Goal: Information Seeking & Learning: Learn about a topic

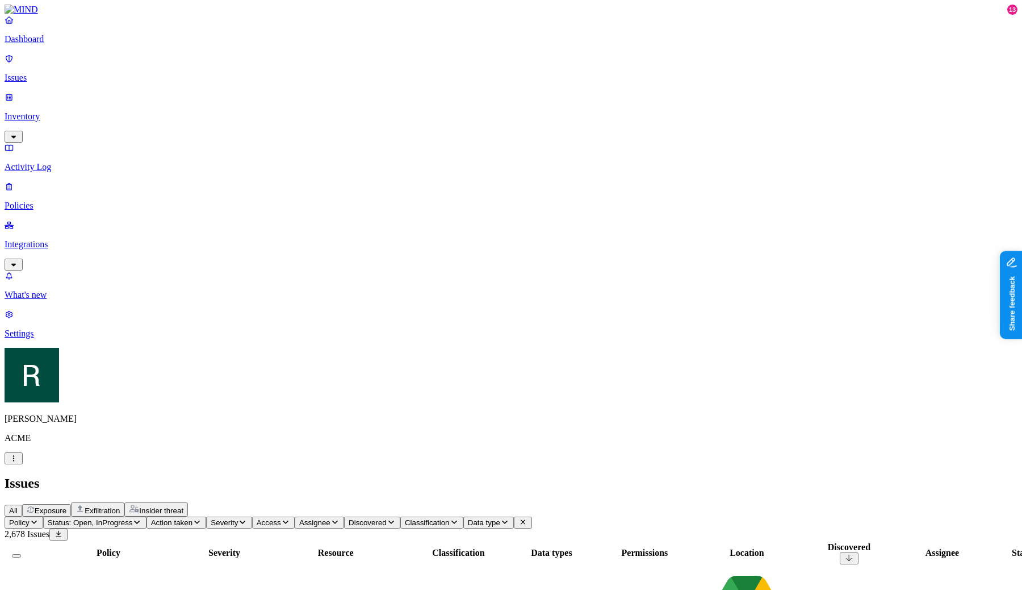
click at [597, 547] on div "Data types" at bounding box center [551, 552] width 91 height 10
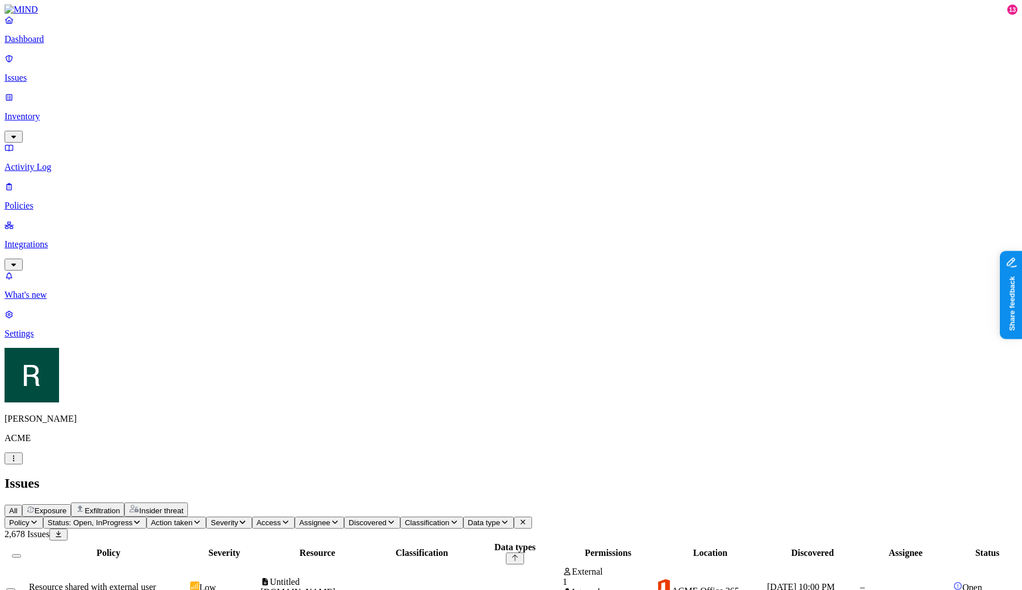
click at [561, 542] on div "Data types" at bounding box center [515, 547] width 91 height 10
click at [561, 541] on th "Data types" at bounding box center [515, 552] width 92 height 23
click at [189, 541] on th "Policy" at bounding box center [108, 552] width 160 height 23
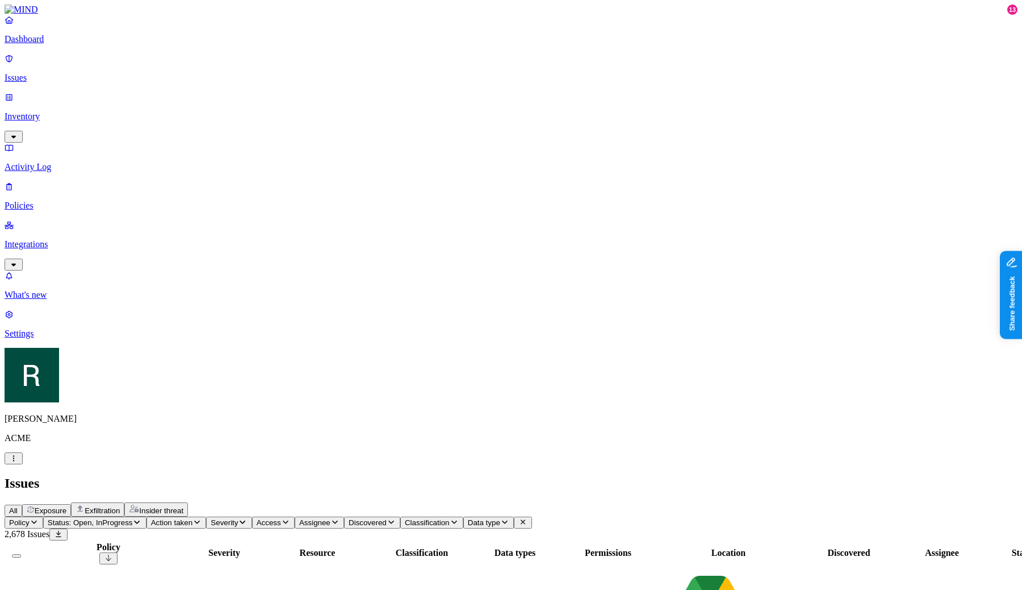
click at [259, 541] on th "Severity" at bounding box center [224, 552] width 69 height 23
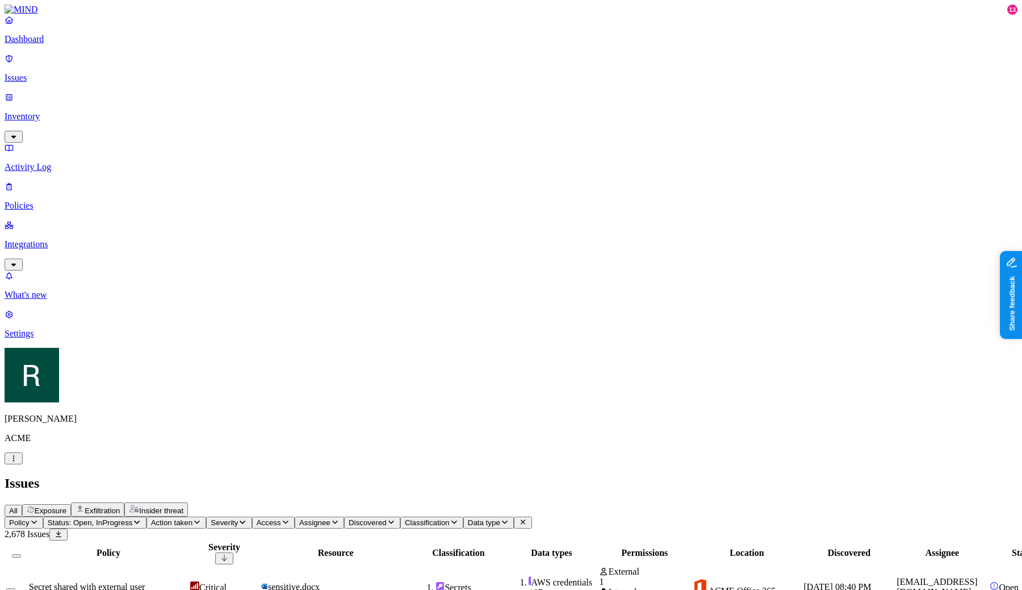
click at [258, 542] on div "Severity" at bounding box center [224, 547] width 68 height 10
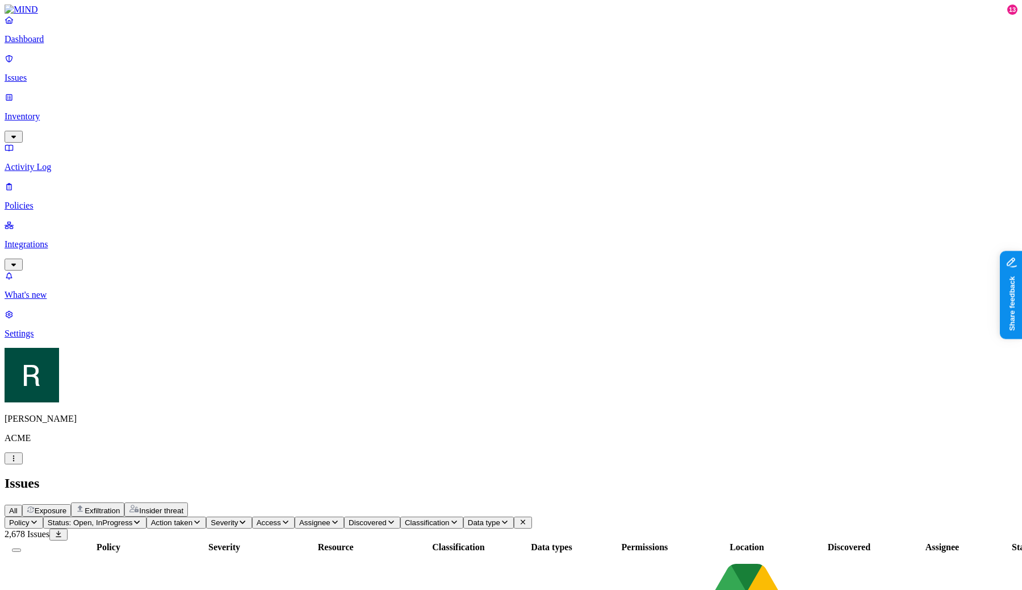
click at [258, 542] on div "Severity" at bounding box center [224, 547] width 68 height 10
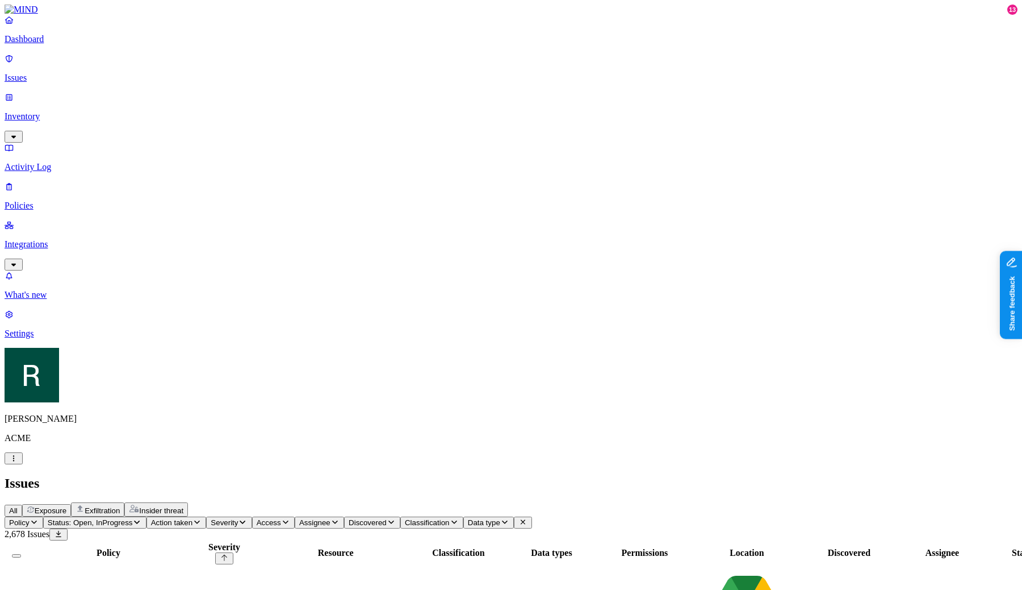
click at [259, 541] on th "Severity" at bounding box center [224, 552] width 69 height 23
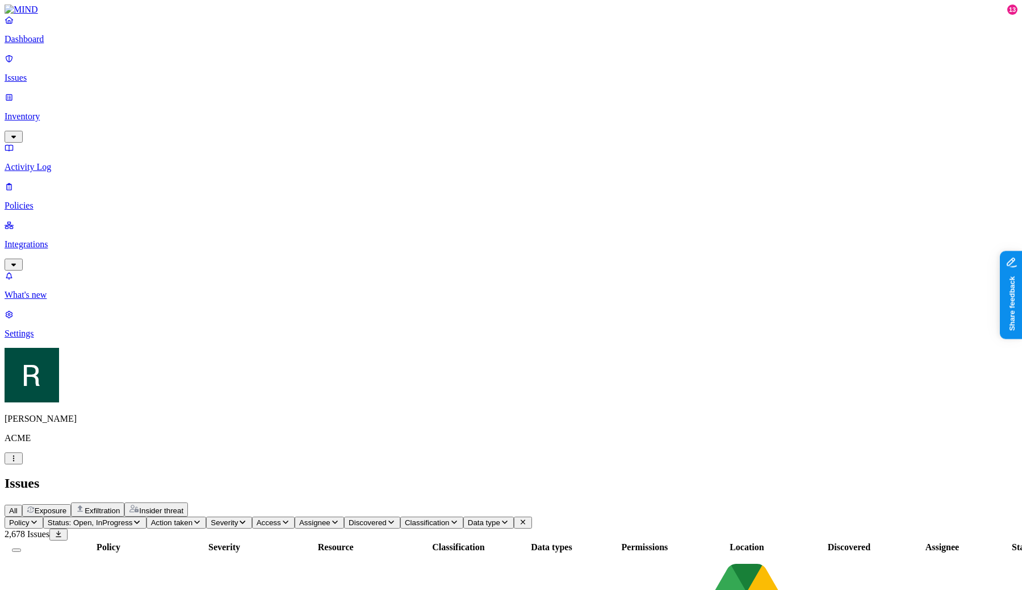
click at [411, 542] on div "Resource" at bounding box center [336, 547] width 150 height 10
click at [186, 542] on div "Policy" at bounding box center [108, 547] width 159 height 10
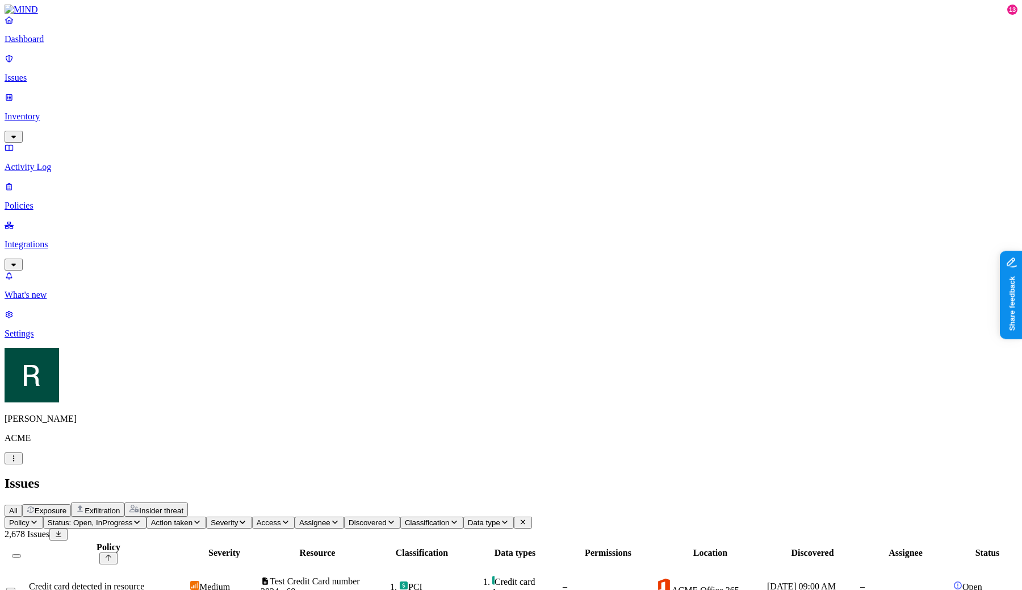
click at [186, 542] on div "Policy" at bounding box center [108, 547] width 159 height 10
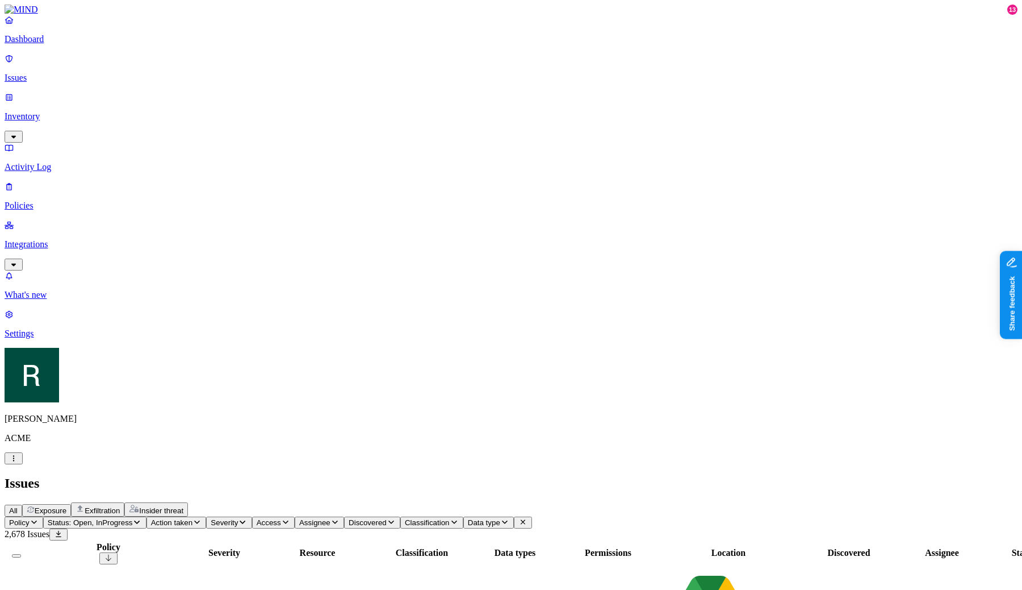
click at [186, 542] on div "Policy" at bounding box center [108, 547] width 159 height 10
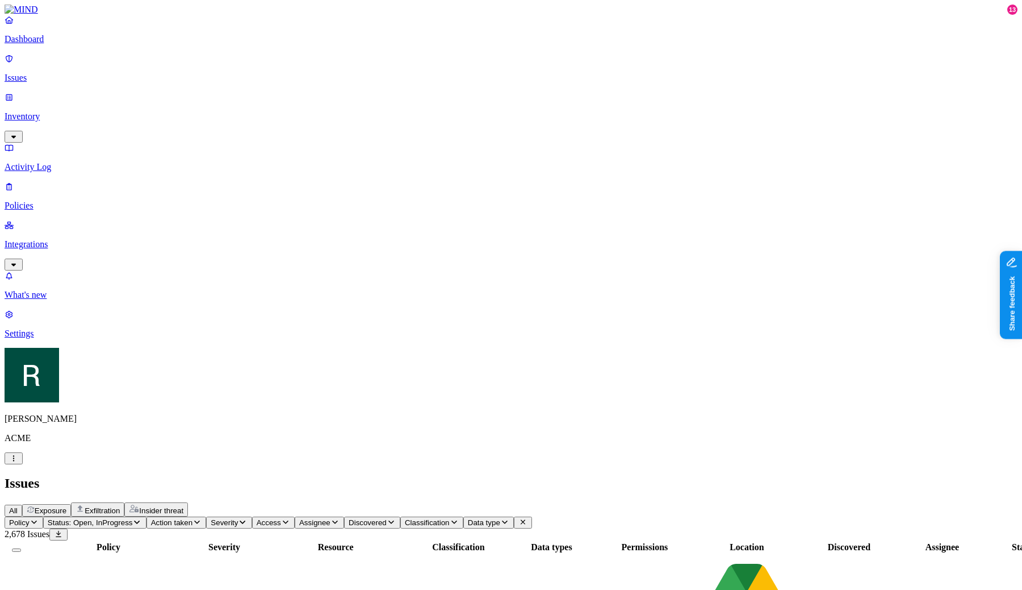
click at [978, 542] on div "Assignee" at bounding box center [942, 547] width 91 height 10
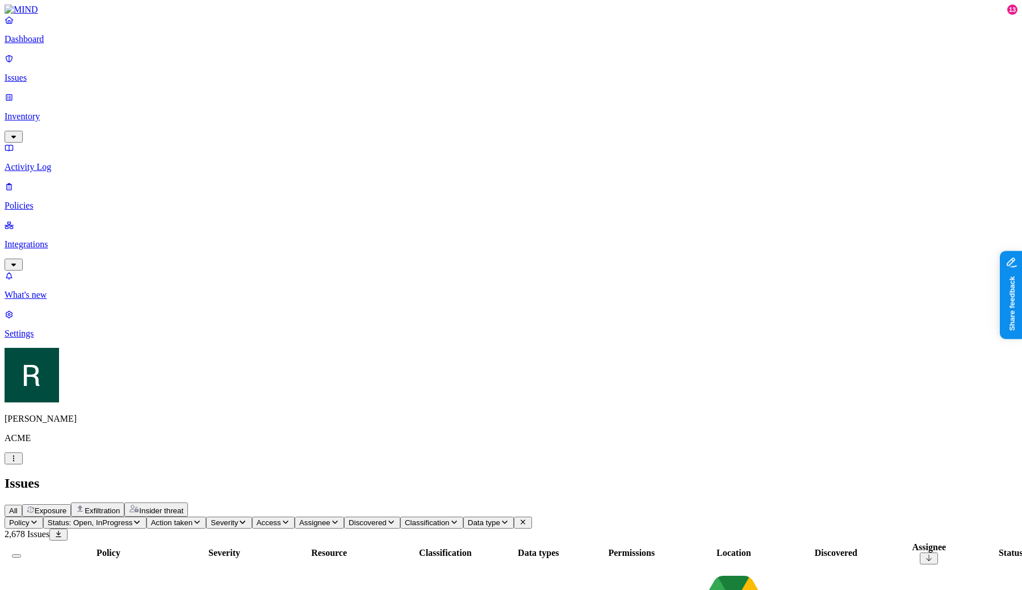
click at [975, 542] on div "Assignee" at bounding box center [929, 547] width 91 height 10
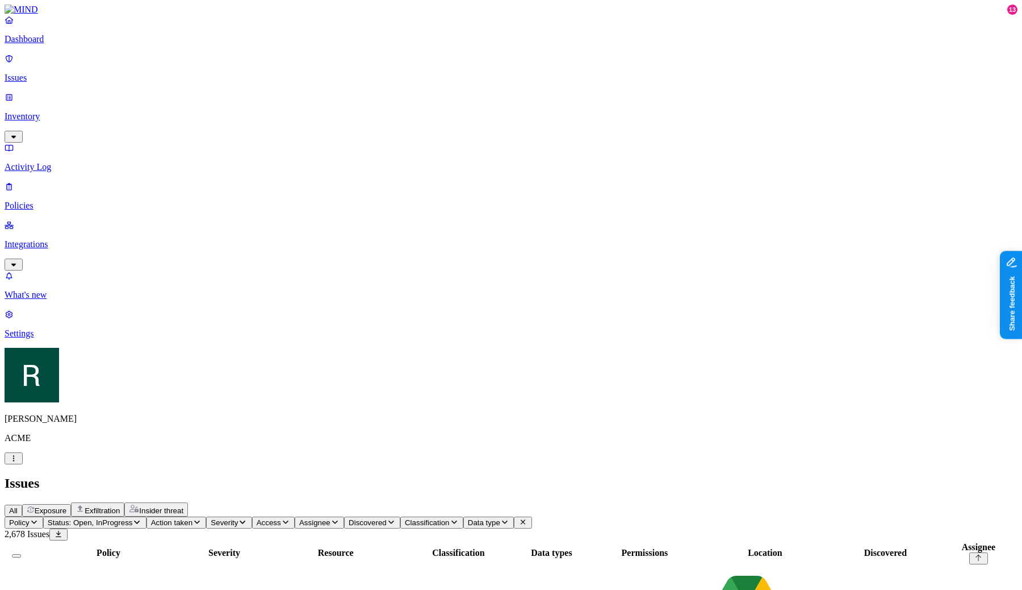
click at [189, 541] on th "Policy" at bounding box center [108, 552] width 160 height 23
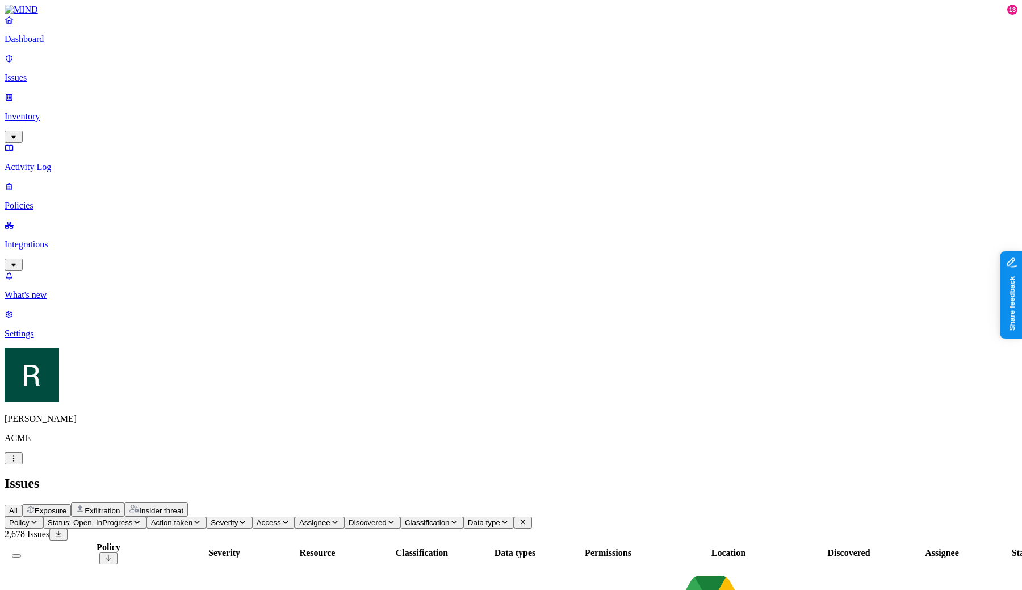
click at [133, 518] on span "Status: Open, InProgress" at bounding box center [90, 522] width 85 height 9
click at [206, 91] on div "Open" at bounding box center [206, 104] width 0 height 34
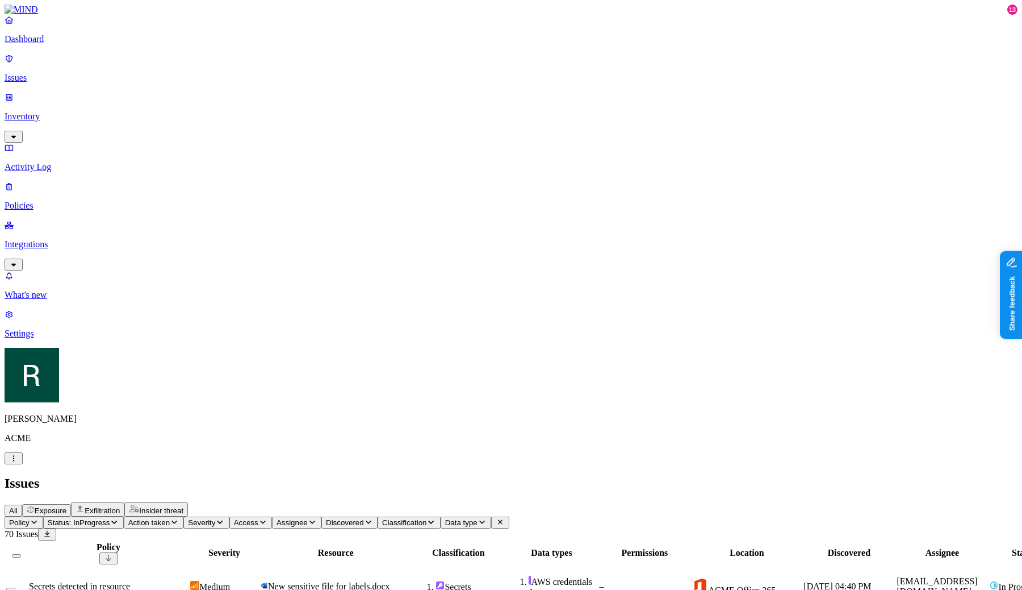
click at [184, 516] on button "Action taken" at bounding box center [154, 522] width 60 height 12
click at [229, 516] on button "Severity" at bounding box center [205, 522] width 45 height 12
click at [433, 475] on h2 "Issues" at bounding box center [511, 482] width 1013 height 15
click at [258, 547] on div "Severity" at bounding box center [224, 552] width 68 height 10
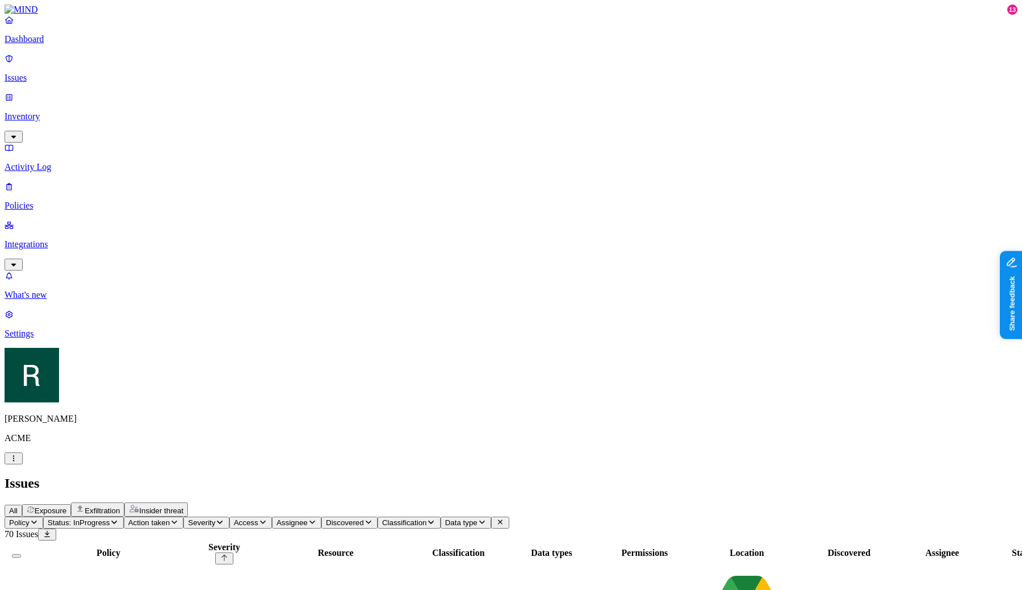
click at [258, 542] on div "Severity" at bounding box center [224, 547] width 68 height 10
click at [575, 475] on header "Issues All Exposure Exfiltration Insider threat" at bounding box center [511, 495] width 1013 height 41
click at [120, 506] on span "Exfiltration" at bounding box center [102, 510] width 35 height 9
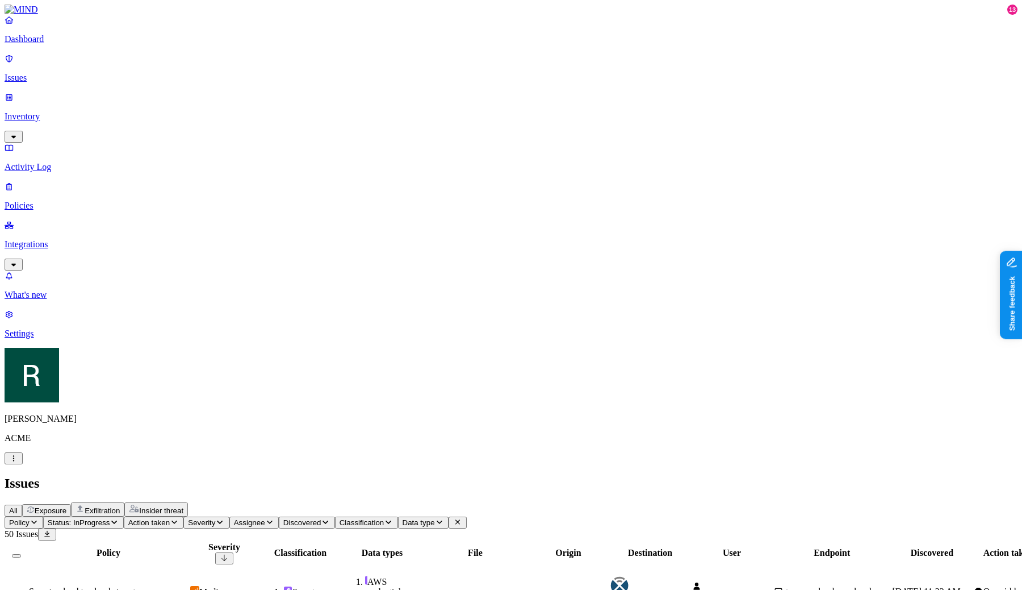
click at [188, 502] on button "Insider threat" at bounding box center [156, 509] width 64 height 14
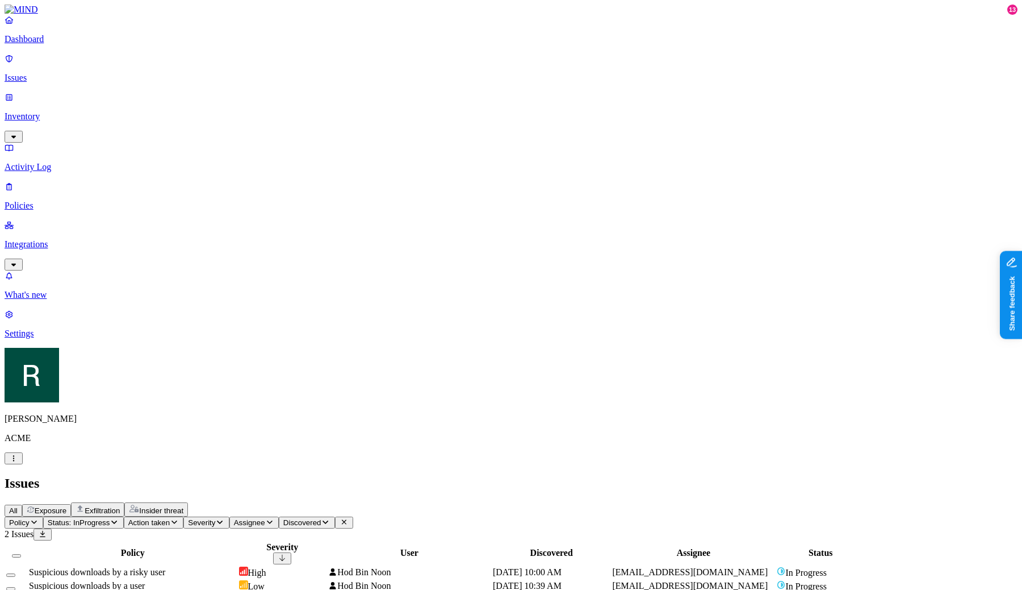
click at [170, 518] on span "Action taken" at bounding box center [148, 522] width 41 height 9
click at [265, 518] on span "Assignee" at bounding box center [249, 522] width 31 height 9
click at [321, 518] on span "Discovered" at bounding box center [302, 522] width 38 height 9
click at [120, 506] on span "Exfiltration" at bounding box center [102, 510] width 35 height 9
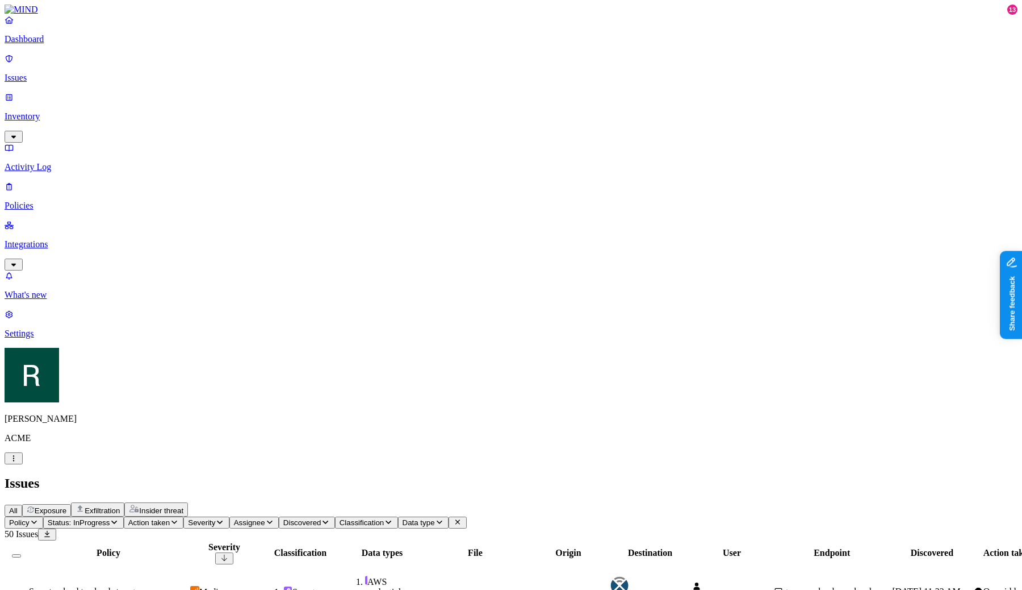
click at [321, 518] on span "Discovered" at bounding box center [302, 522] width 38 height 9
click at [265, 518] on span "Assignee" at bounding box center [249, 522] width 31 height 9
click at [215, 518] on span "Severity" at bounding box center [201, 522] width 27 height 9
click at [184, 516] on button "Action taken" at bounding box center [154, 522] width 60 height 12
click at [219, 502] on div "All Exposure Exfiltration Insider threat" at bounding box center [511, 509] width 1013 height 14
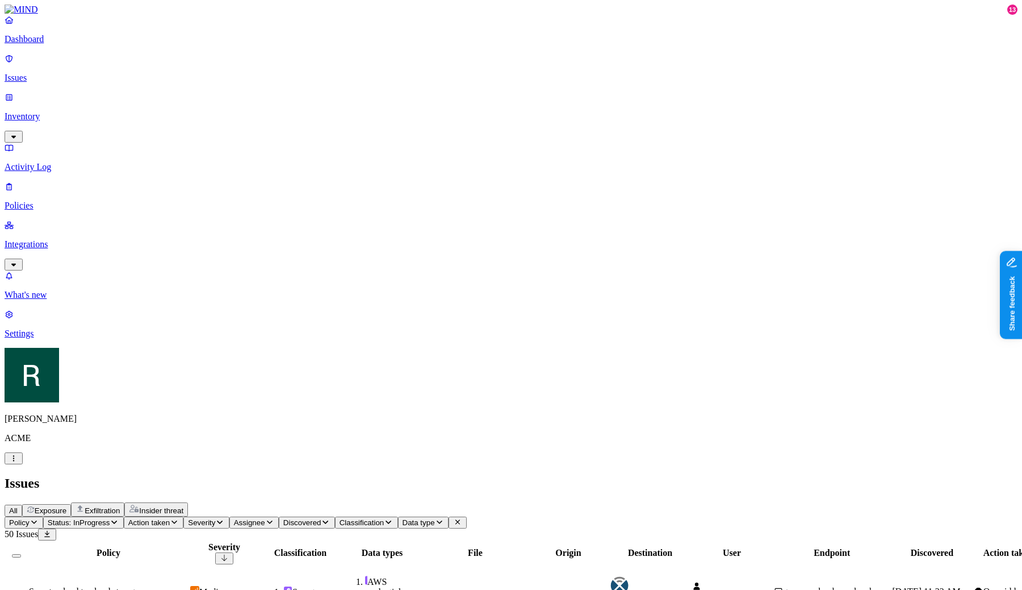
click at [71, 504] on button "Exposure" at bounding box center [46, 510] width 49 height 12
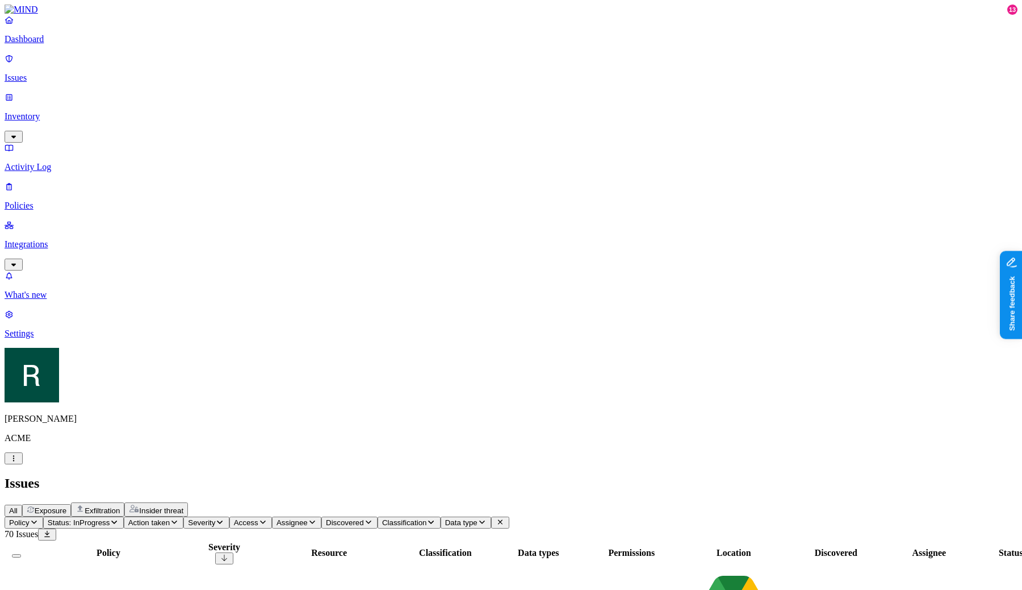
click at [157, 502] on div "All Exposure Exfiltration Insider threat" at bounding box center [511, 509] width 1013 height 14
click at [18, 506] on span "All" at bounding box center [13, 510] width 9 height 9
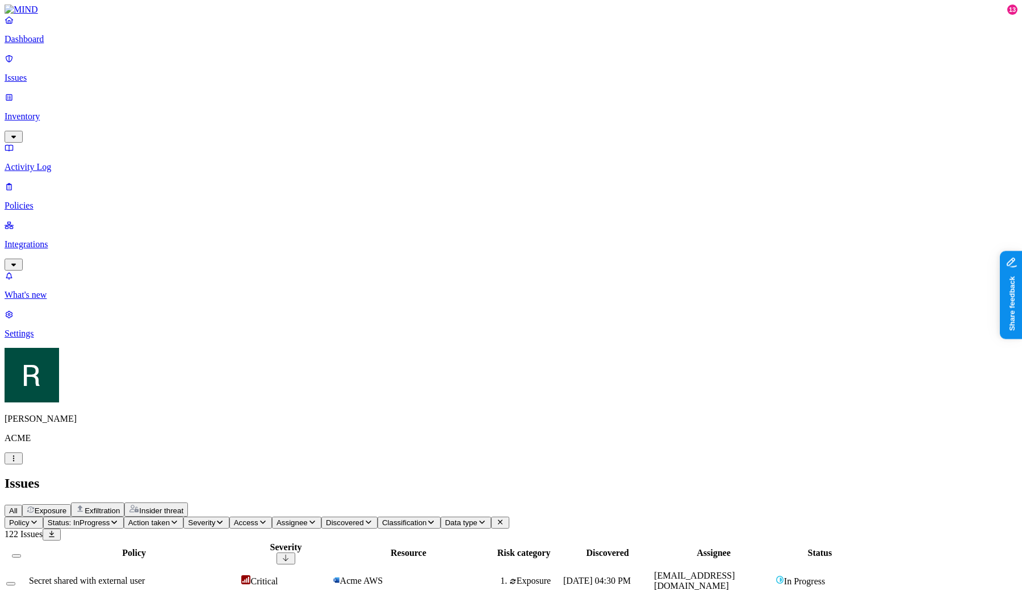
click at [43, 516] on button "Policy" at bounding box center [24, 522] width 39 height 12
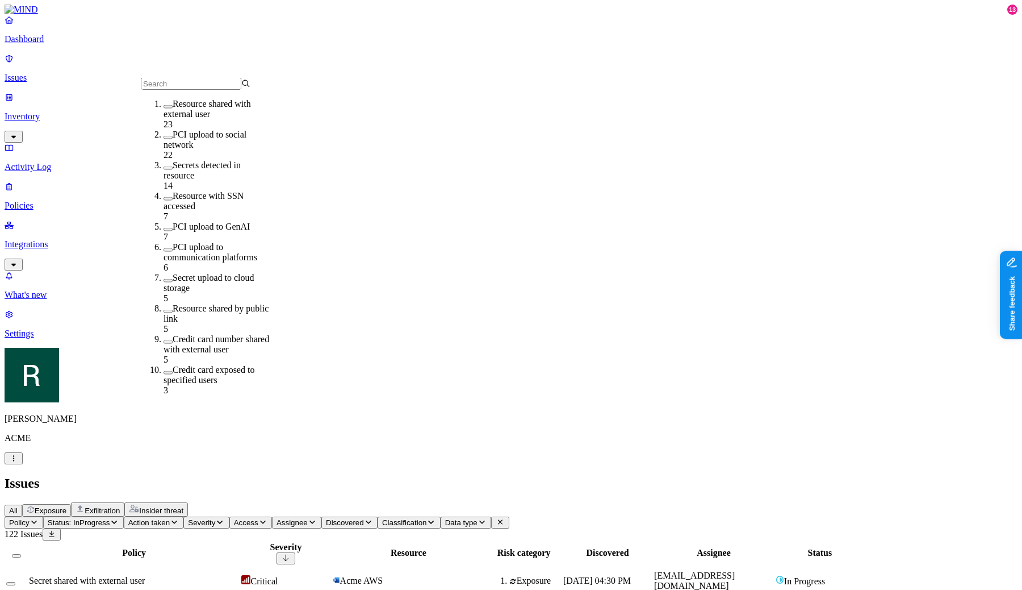
click at [170, 518] on span "Action taken" at bounding box center [148, 522] width 41 height 9
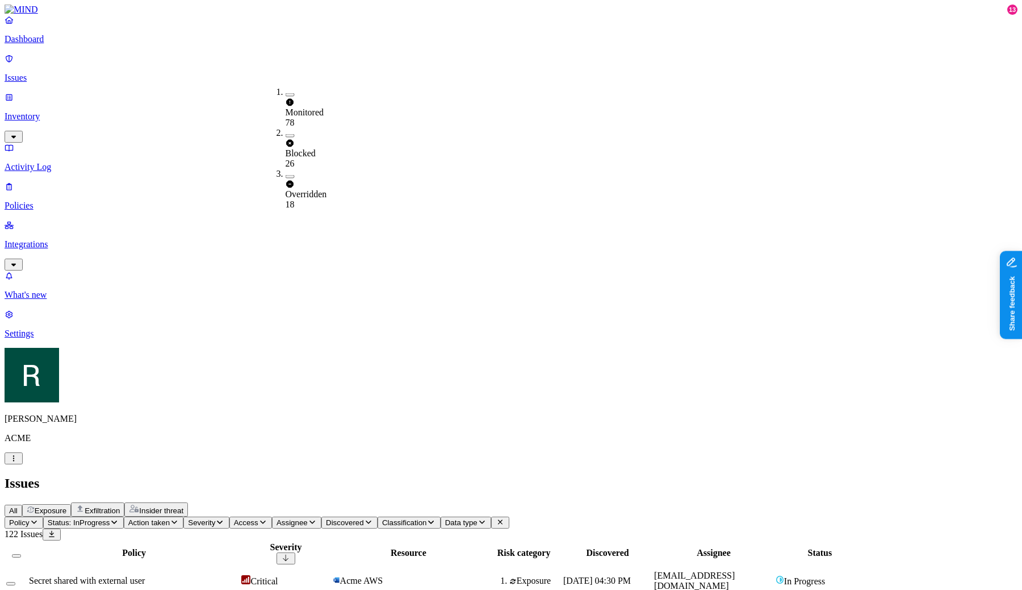
click at [258, 518] on span "Access" at bounding box center [246, 522] width 24 height 9
click at [315, 520] on icon "button" at bounding box center [313, 521] width 6 height 3
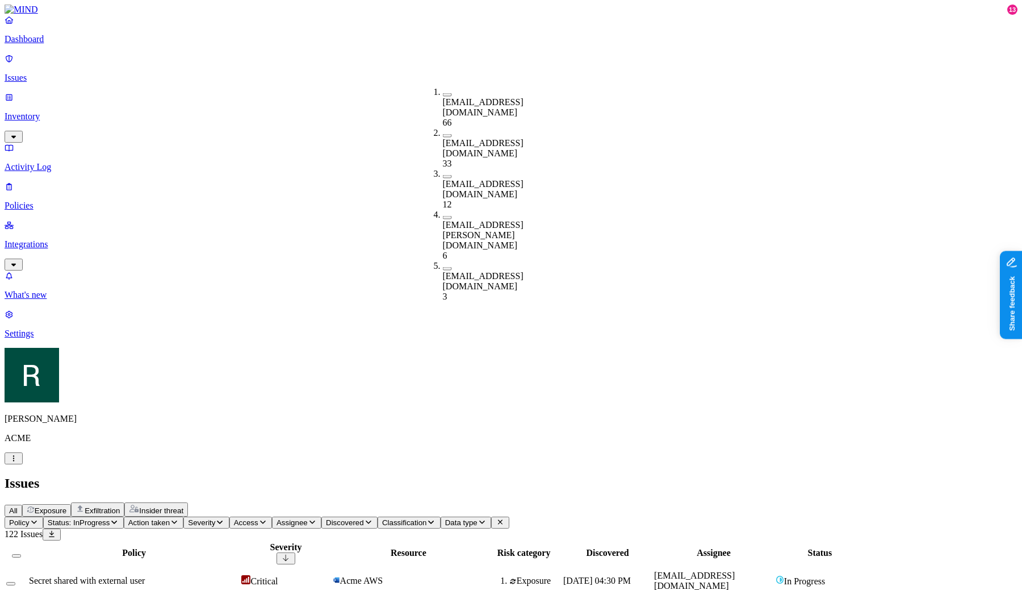
click at [364, 518] on span "Discovered" at bounding box center [345, 522] width 38 height 9
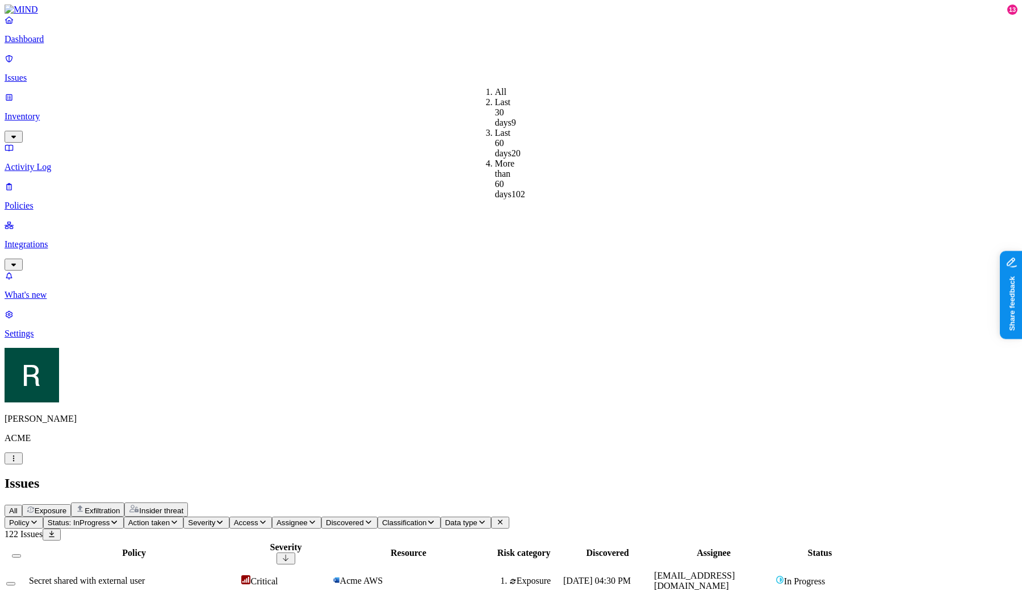
click at [427, 518] on span "Classification" at bounding box center [404, 522] width 45 height 9
click at [478, 518] on span "Data type" at bounding box center [461, 522] width 32 height 9
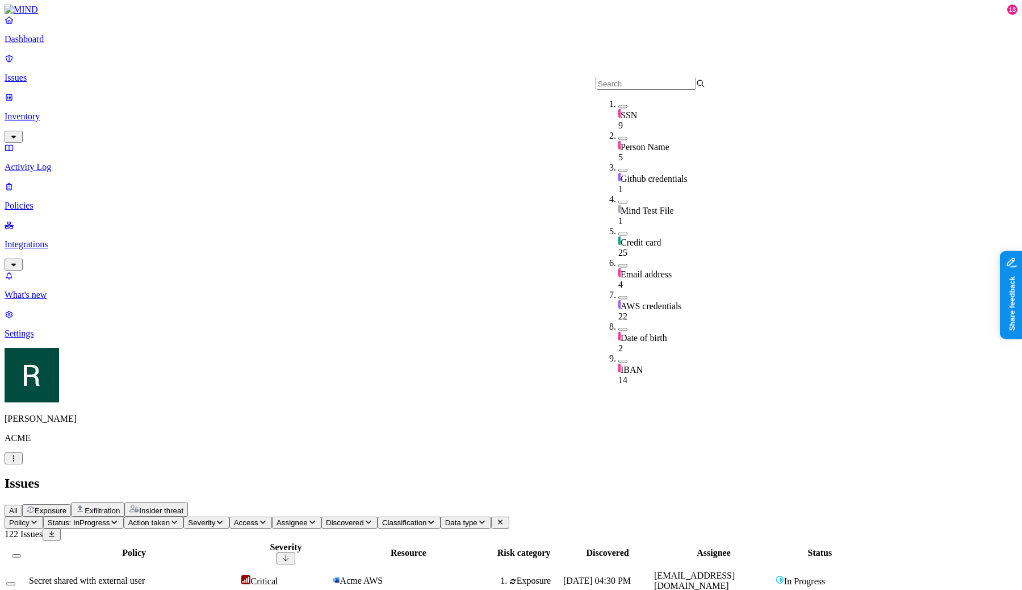
scroll to position [2, 0]
click at [655, 206] on span "Mind Test File" at bounding box center [647, 211] width 53 height 10
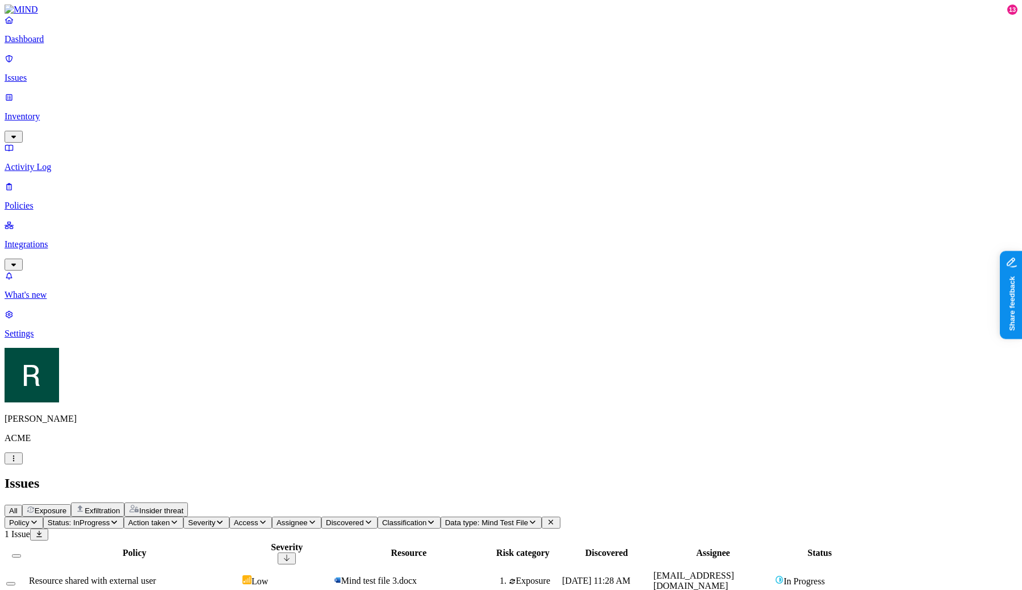
click at [528, 518] on span "Data type: Mind Test File" at bounding box center [486, 522] width 83 height 9
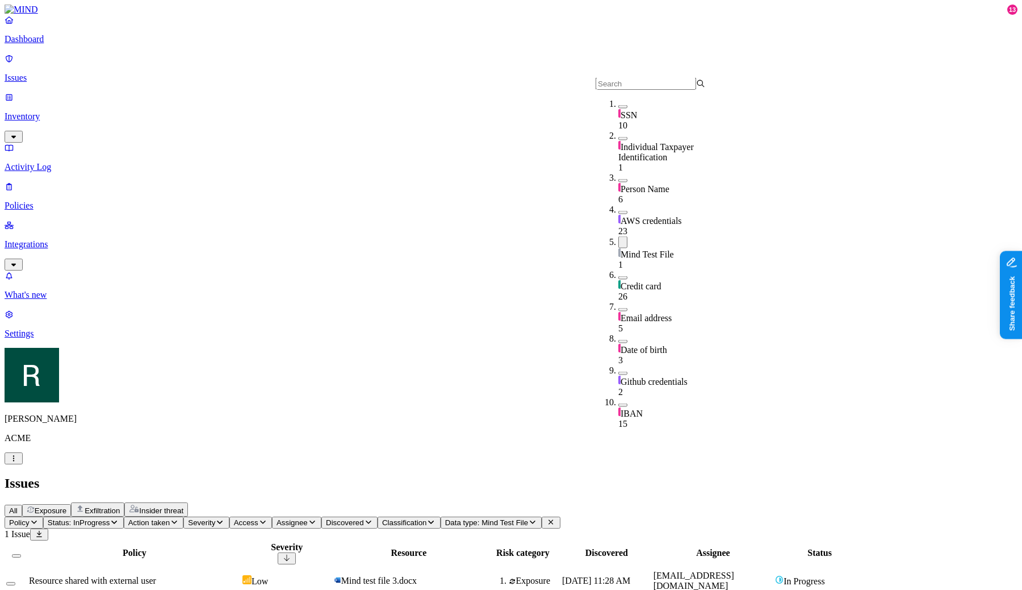
click at [555, 518] on icon at bounding box center [550, 521] width 9 height 7
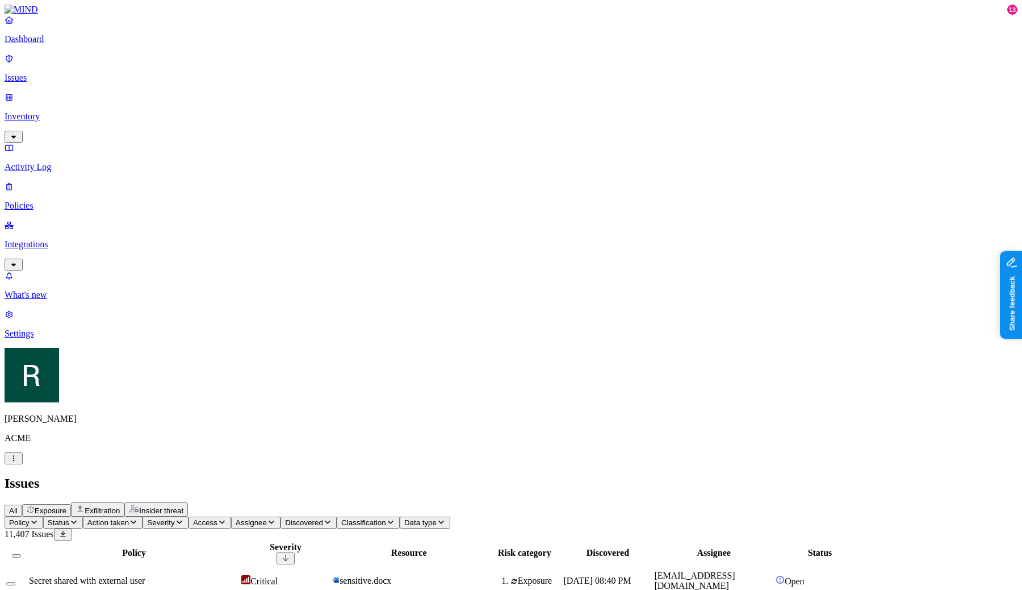
click at [71, 504] on button "Exposure" at bounding box center [46, 510] width 49 height 12
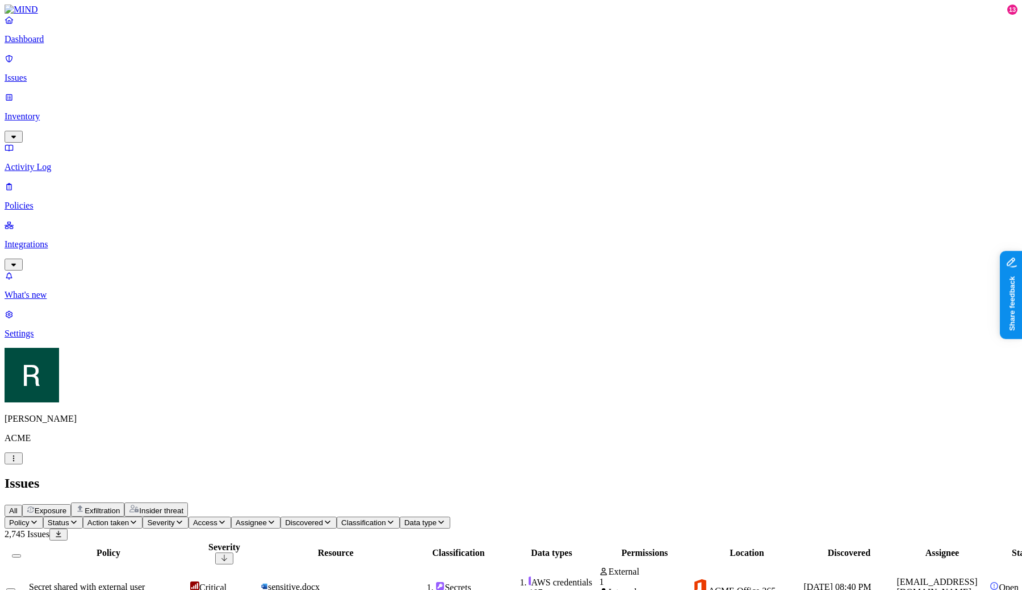
click at [143, 516] on button "Action taken" at bounding box center [113, 522] width 60 height 12
click at [69, 518] on span "Status" at bounding box center [59, 522] width 22 height 9
click at [129, 518] on span "Action taken" at bounding box center [107, 522] width 41 height 9
click at [83, 516] on button "Status" at bounding box center [63, 522] width 40 height 12
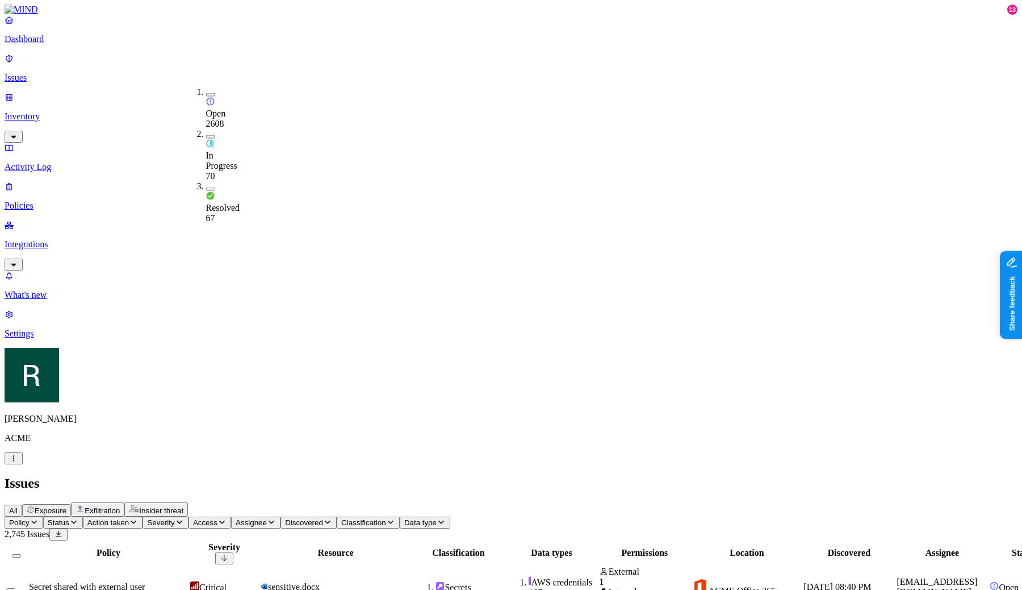
click at [225, 108] on span "Open" at bounding box center [216, 113] width 20 height 10
click at [92, 518] on span "Status: Open" at bounding box center [70, 522] width 44 height 9
click at [206, 131] on div "In Progress" at bounding box center [206, 152] width 0 height 42
click at [133, 518] on span "Status: Open, InProgress" at bounding box center [90, 522] width 85 height 9
click at [237, 154] on span "In Progress" at bounding box center [221, 164] width 31 height 20
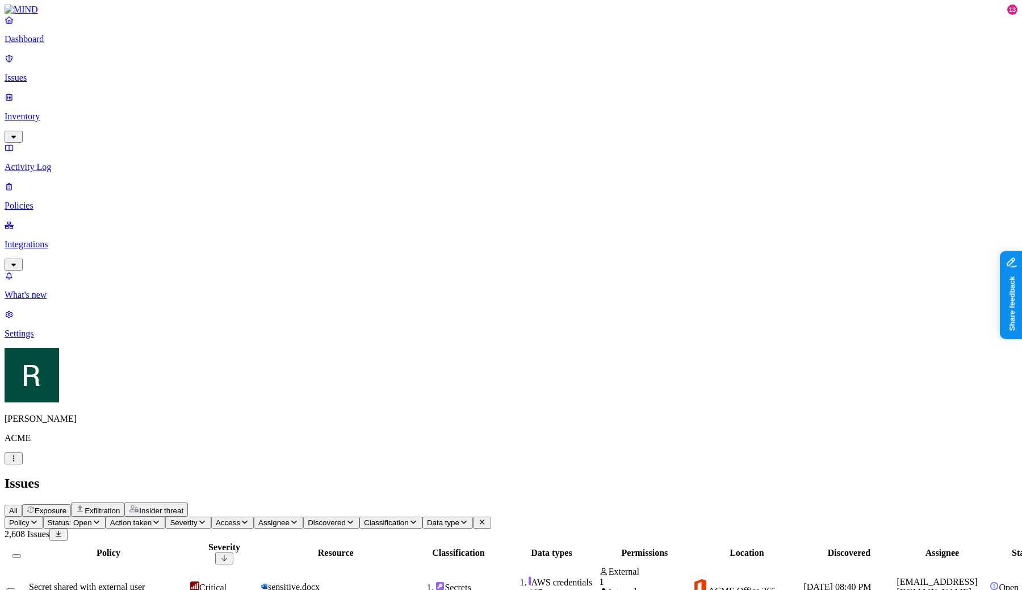
click at [92, 518] on span "Status: Open" at bounding box center [70, 522] width 44 height 9
click at [206, 99] on div "Open" at bounding box center [206, 110] width 0 height 22
click at [43, 516] on button "Policy" at bounding box center [24, 522] width 39 height 12
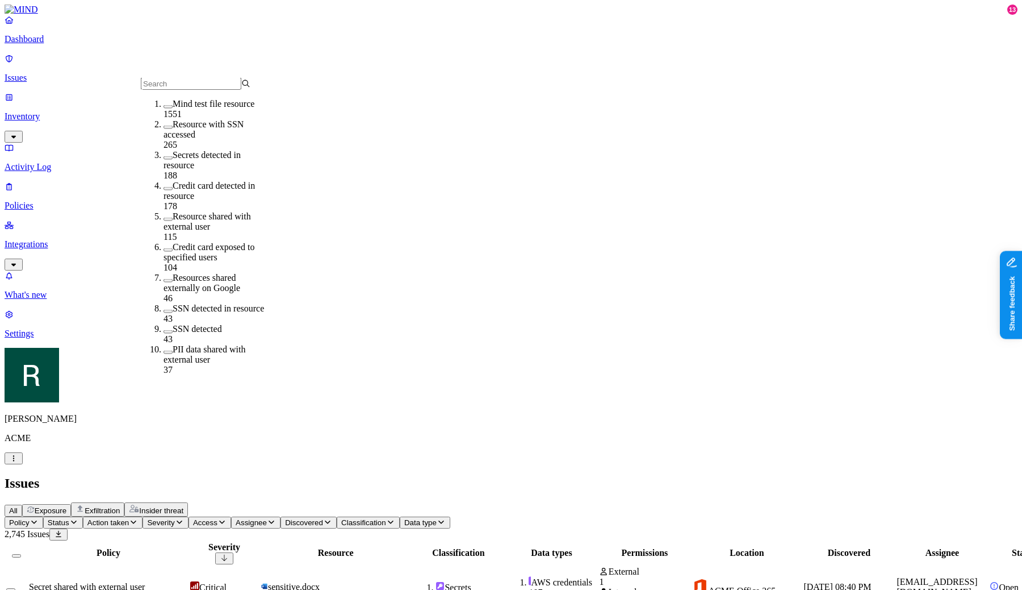
click at [259, 541] on th "Severity" at bounding box center [224, 552] width 69 height 23
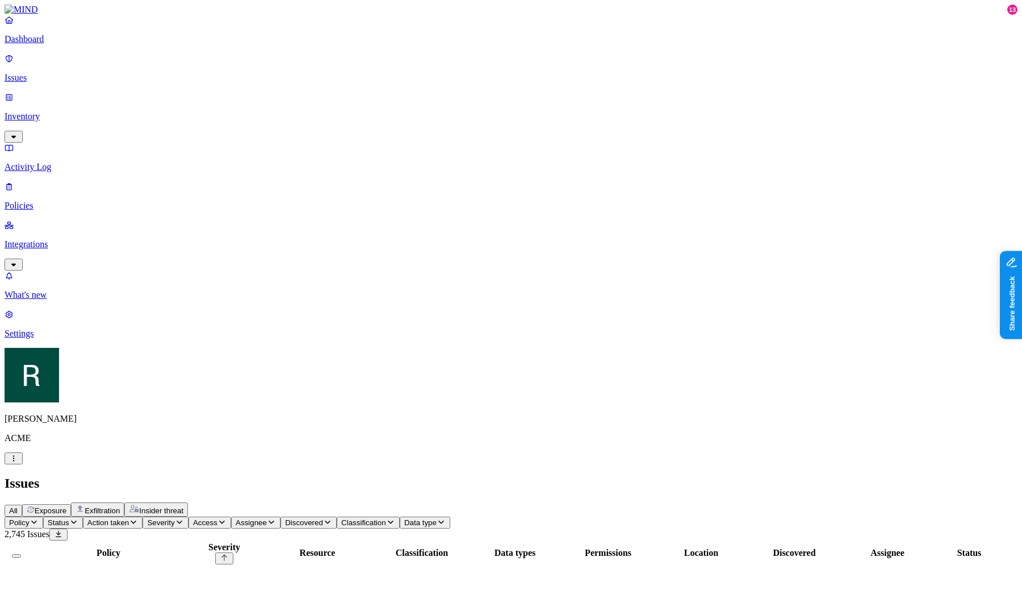
click at [184, 518] on icon "button" at bounding box center [179, 521] width 9 height 7
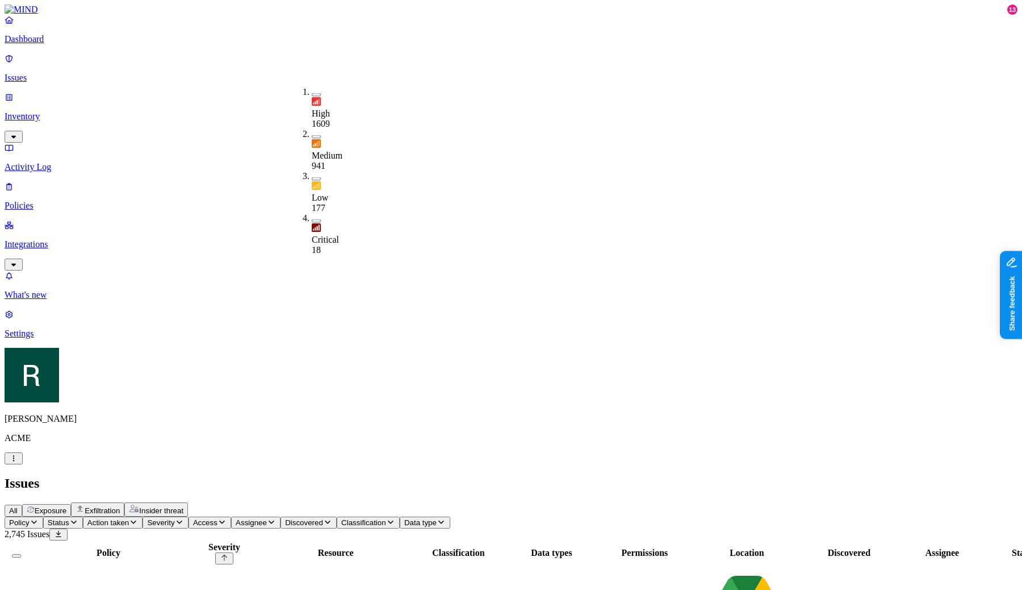
click at [267, 518] on span "Assignee" at bounding box center [251, 522] width 31 height 9
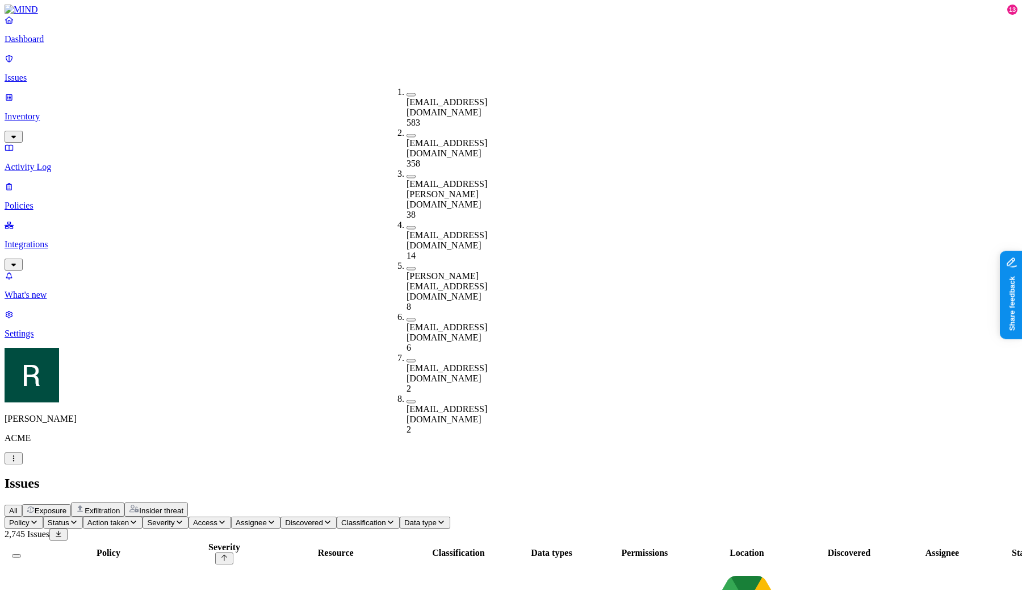
click at [218, 518] on span "Access" at bounding box center [205, 522] width 24 height 9
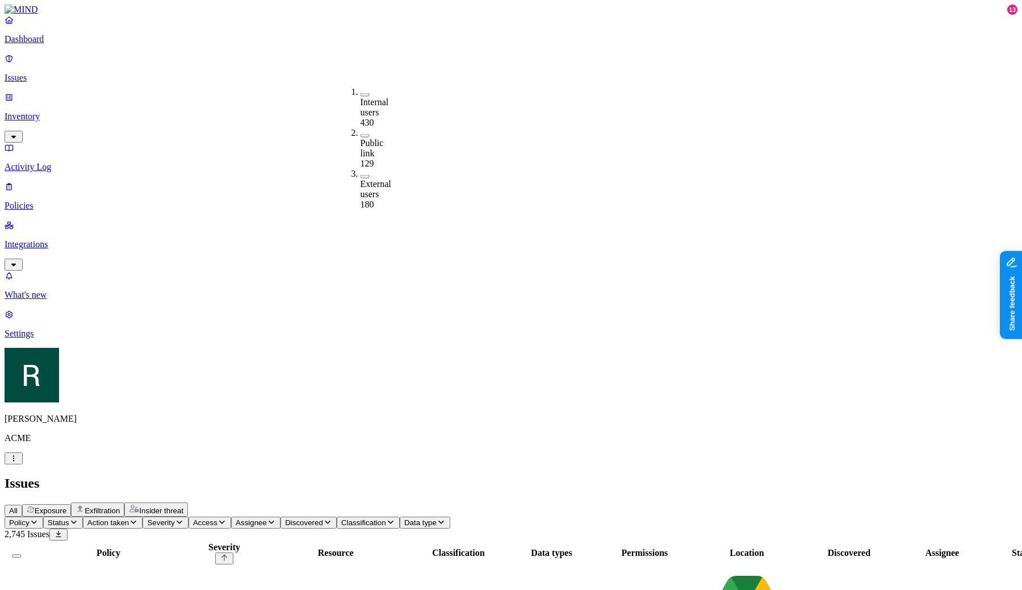
click at [323, 518] on span "Discovered" at bounding box center [304, 522] width 38 height 9
click at [395, 518] on icon "button" at bounding box center [390, 521] width 9 height 7
click at [450, 516] on button "Data type" at bounding box center [425, 522] width 51 height 12
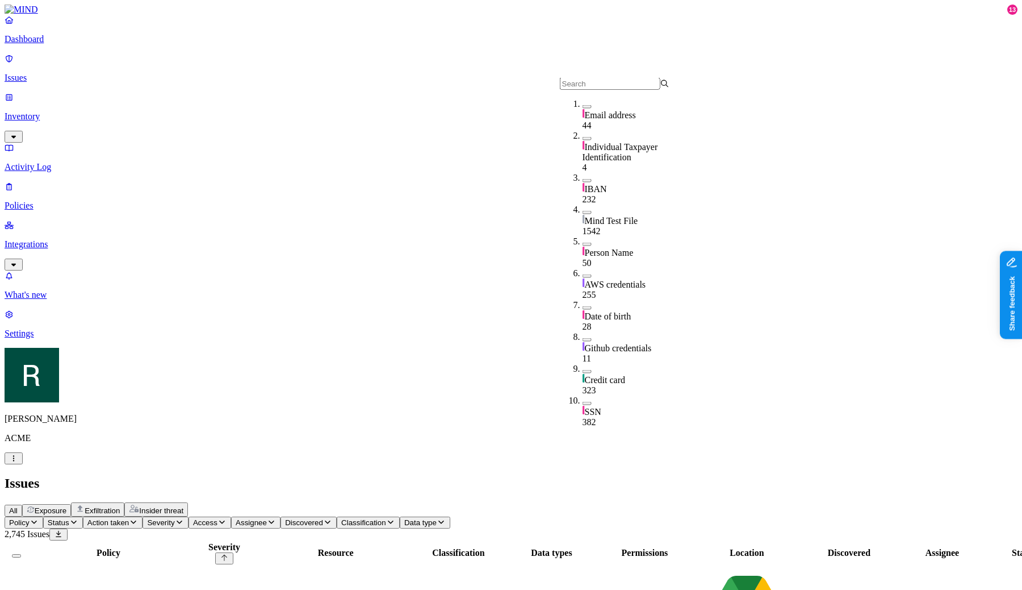
click at [71, 504] on button "Exposure" at bounding box center [46, 510] width 49 height 12
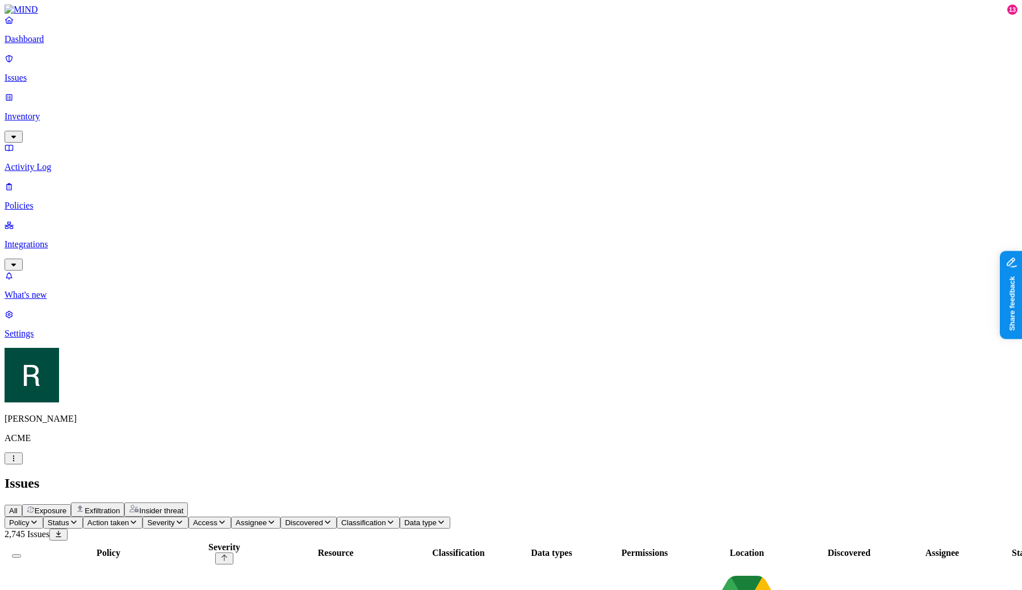
click at [43, 516] on button "Policy" at bounding box center [24, 522] width 39 height 12
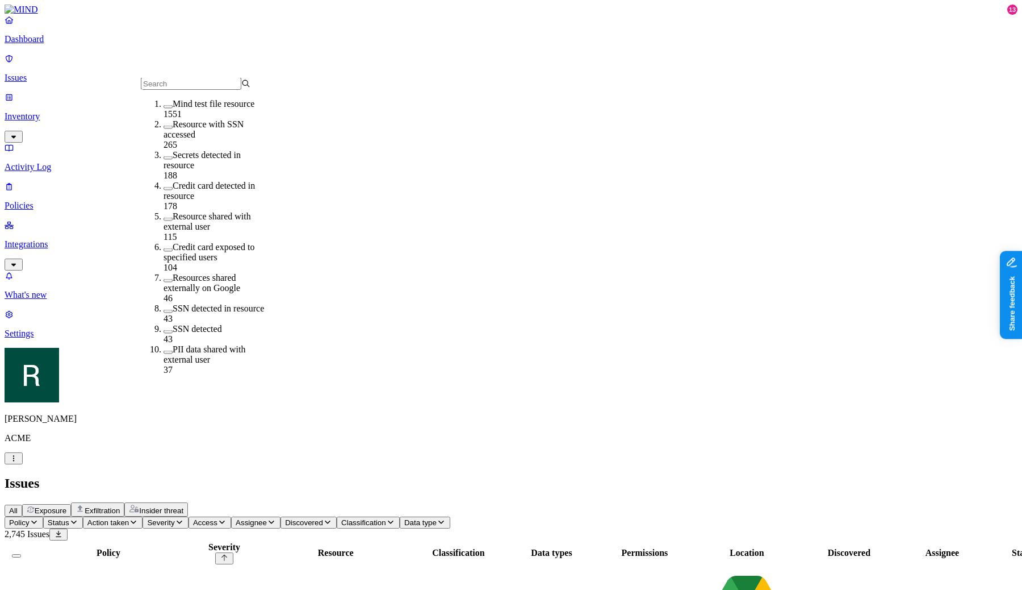
click at [30, 518] on span "Policy" at bounding box center [19, 522] width 20 height 9
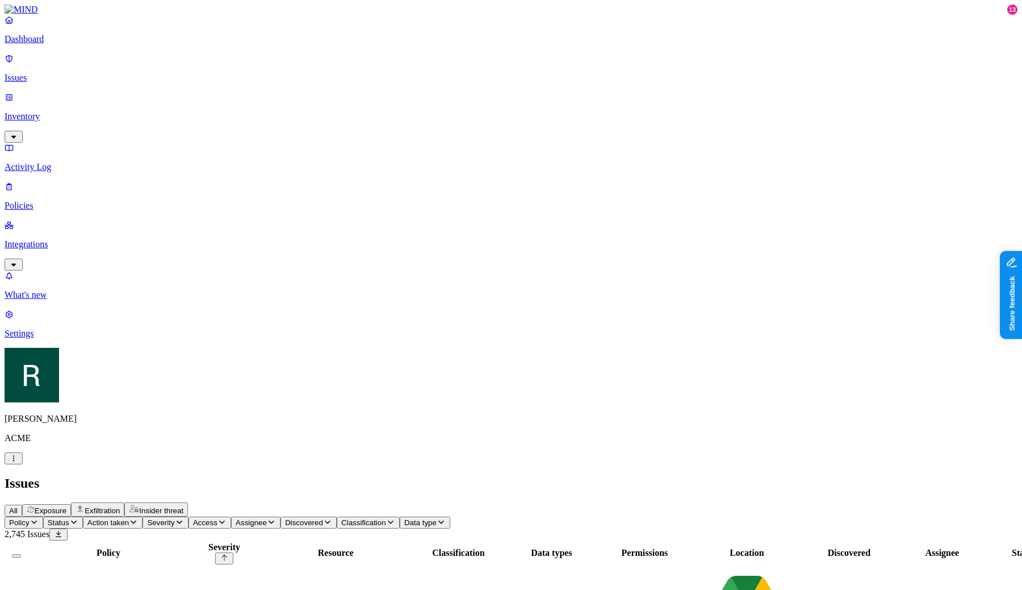
click at [156, 502] on div "All Exposure Exfiltration Insider threat" at bounding box center [511, 509] width 1013 height 14
click at [18, 506] on span "All" at bounding box center [13, 510] width 9 height 9
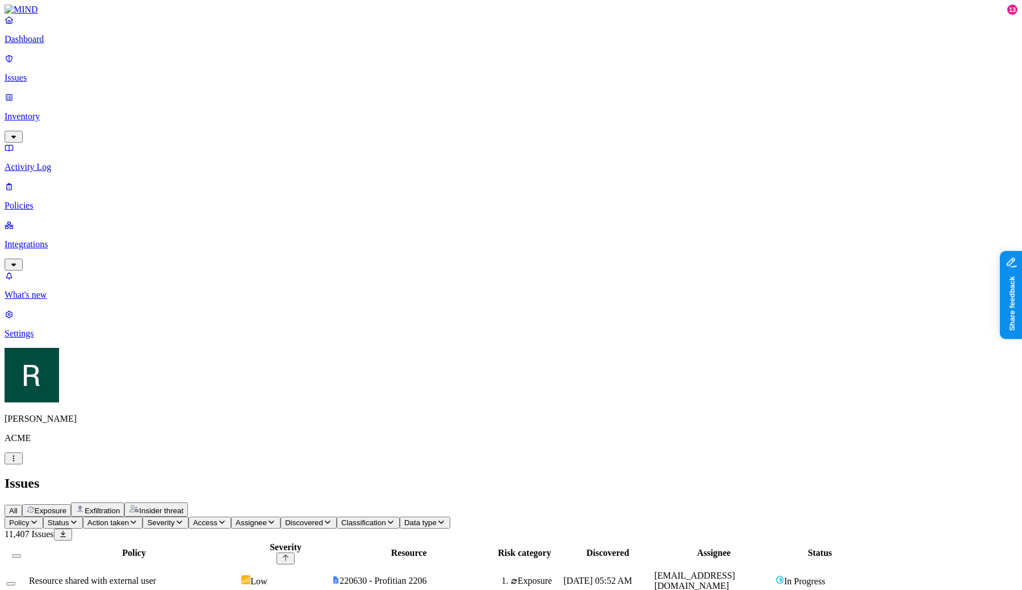
scroll to position [232, 0]
click at [71, 504] on button "Exposure" at bounding box center [46, 510] width 49 height 12
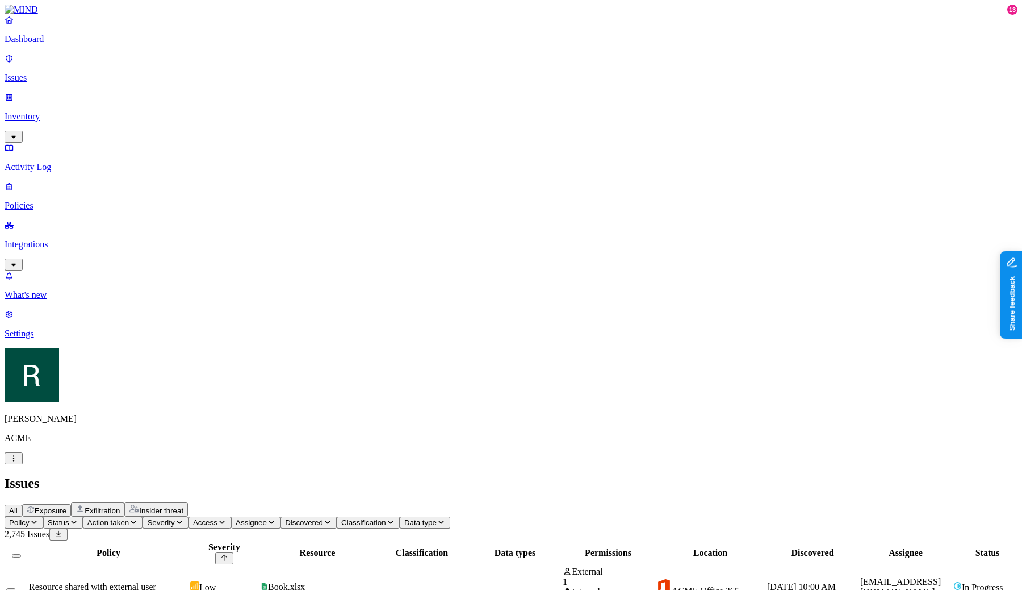
click at [22, 504] on button "All" at bounding box center [14, 510] width 18 height 12
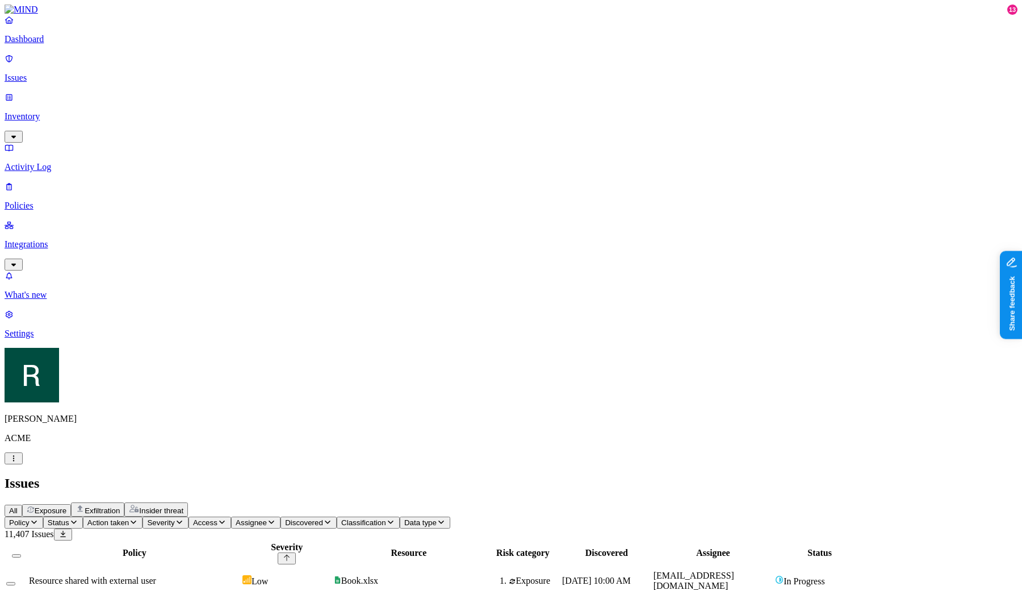
click at [256, 475] on header "Issues All Exposure Exfiltration Insider threat" at bounding box center [511, 495] width 1013 height 41
click at [71, 504] on button "Exposure" at bounding box center [46, 510] width 49 height 12
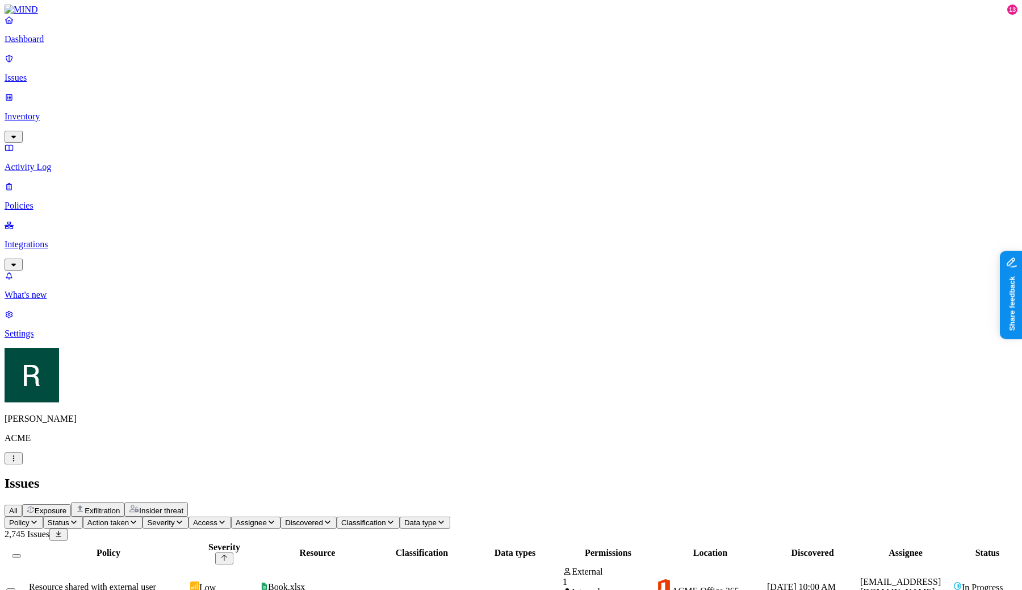
click at [18, 506] on span "All" at bounding box center [13, 510] width 9 height 9
